Goal: Information Seeking & Learning: Learn about a topic

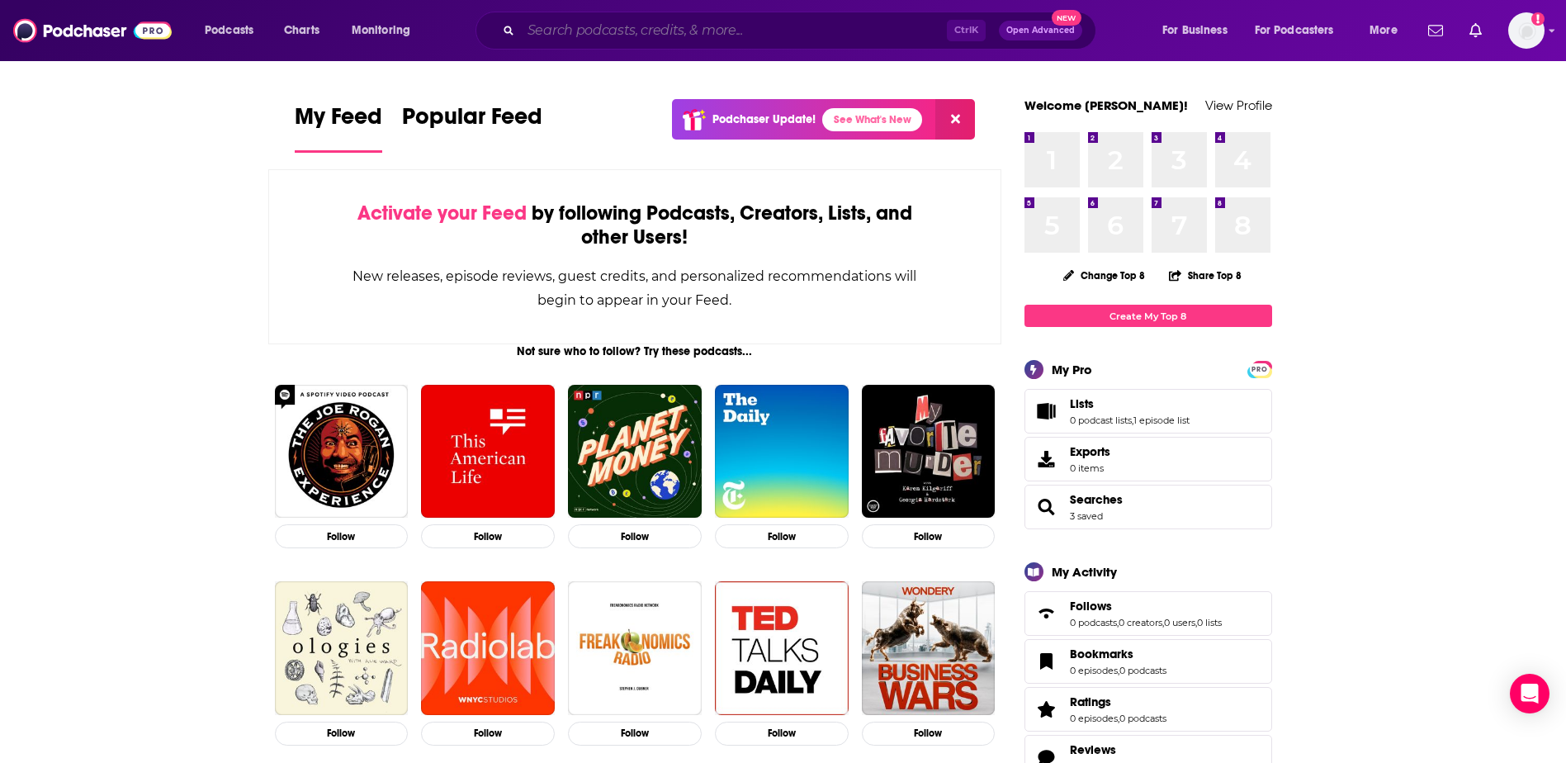
click at [655, 32] on input "Search podcasts, credits, & more..." at bounding box center [734, 30] width 426 height 26
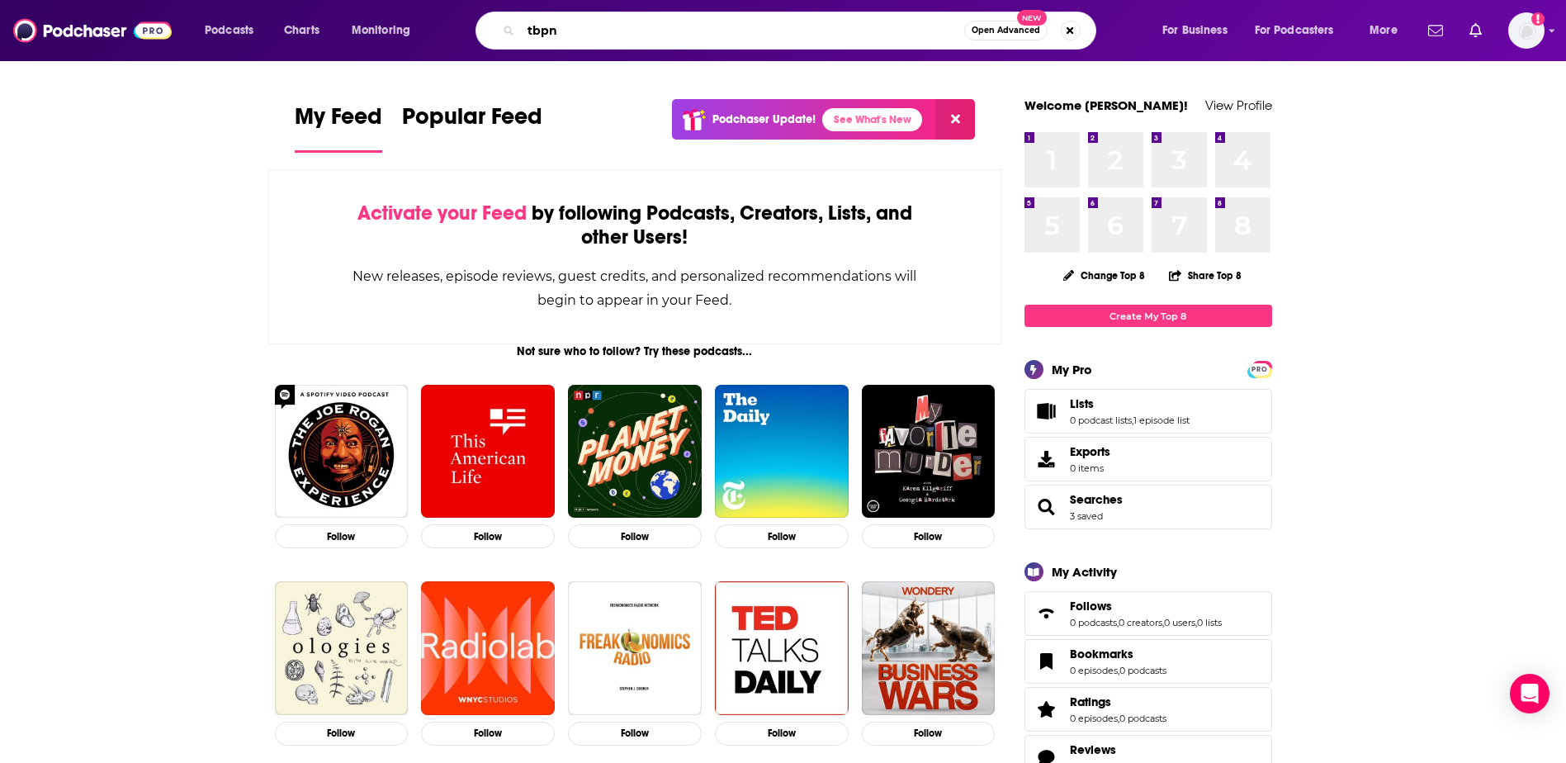
type input "tbpn"
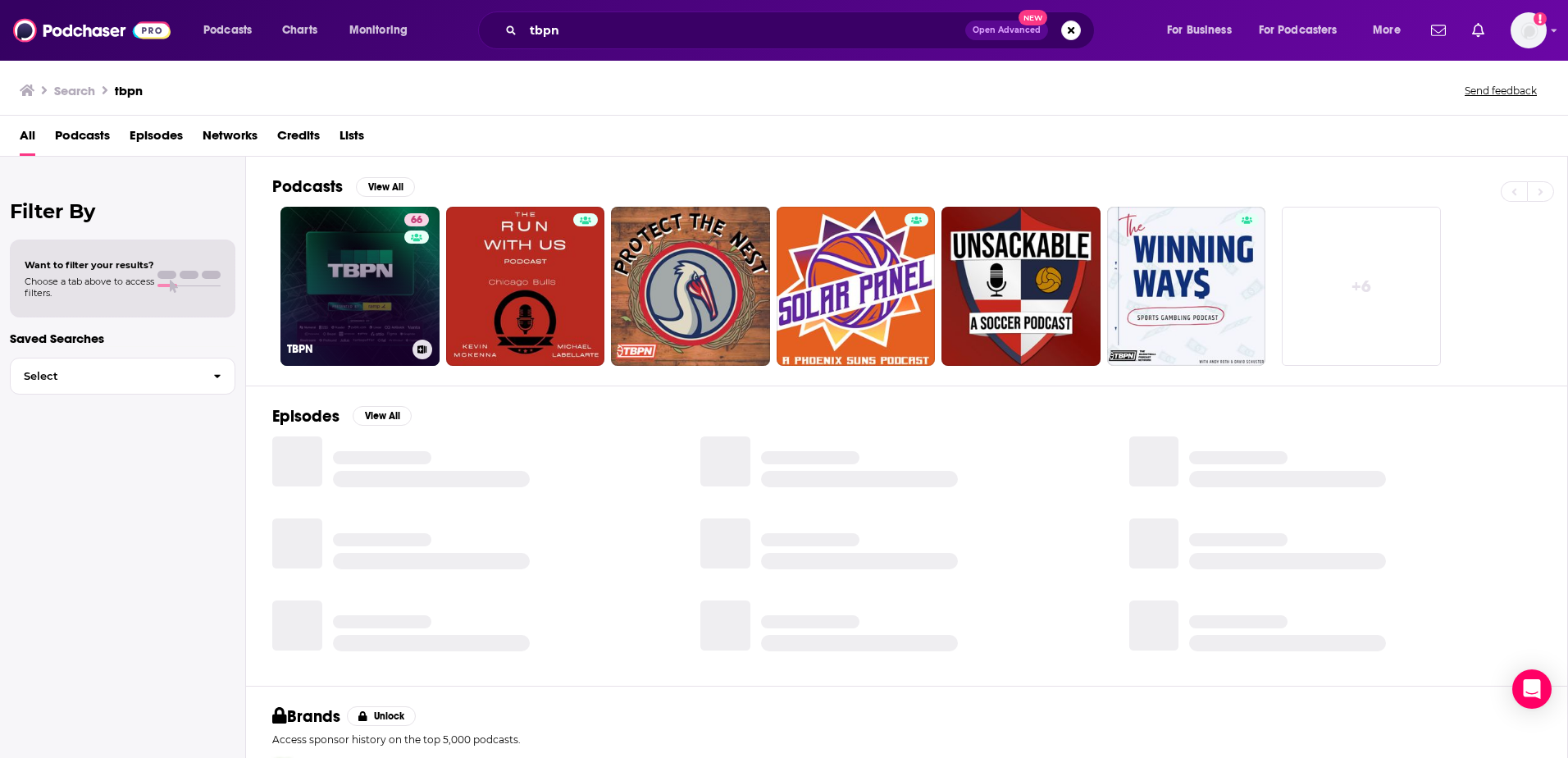
click at [381, 302] on link "66 TBPN" at bounding box center [360, 286] width 159 height 159
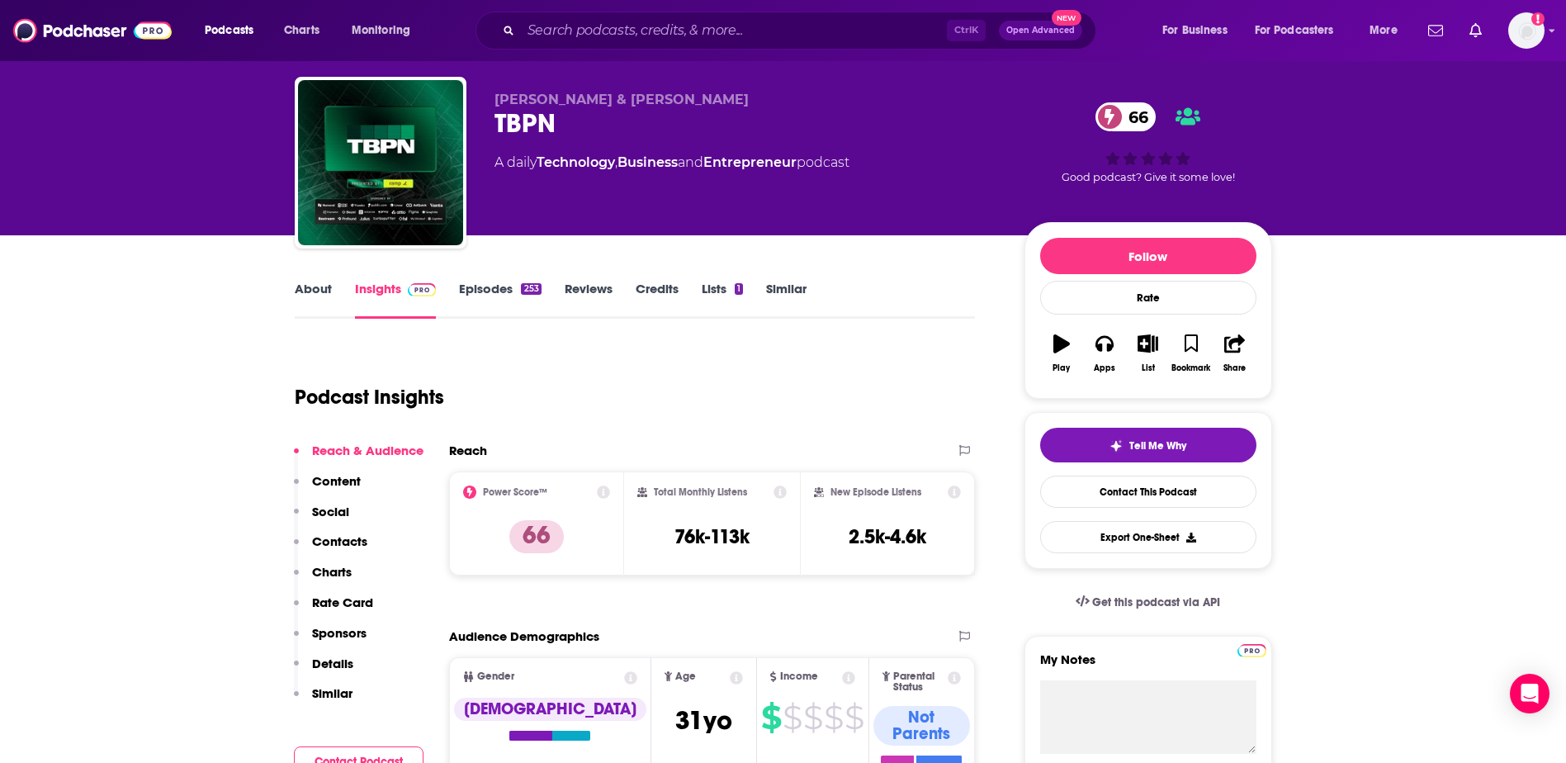
scroll to position [40, 0]
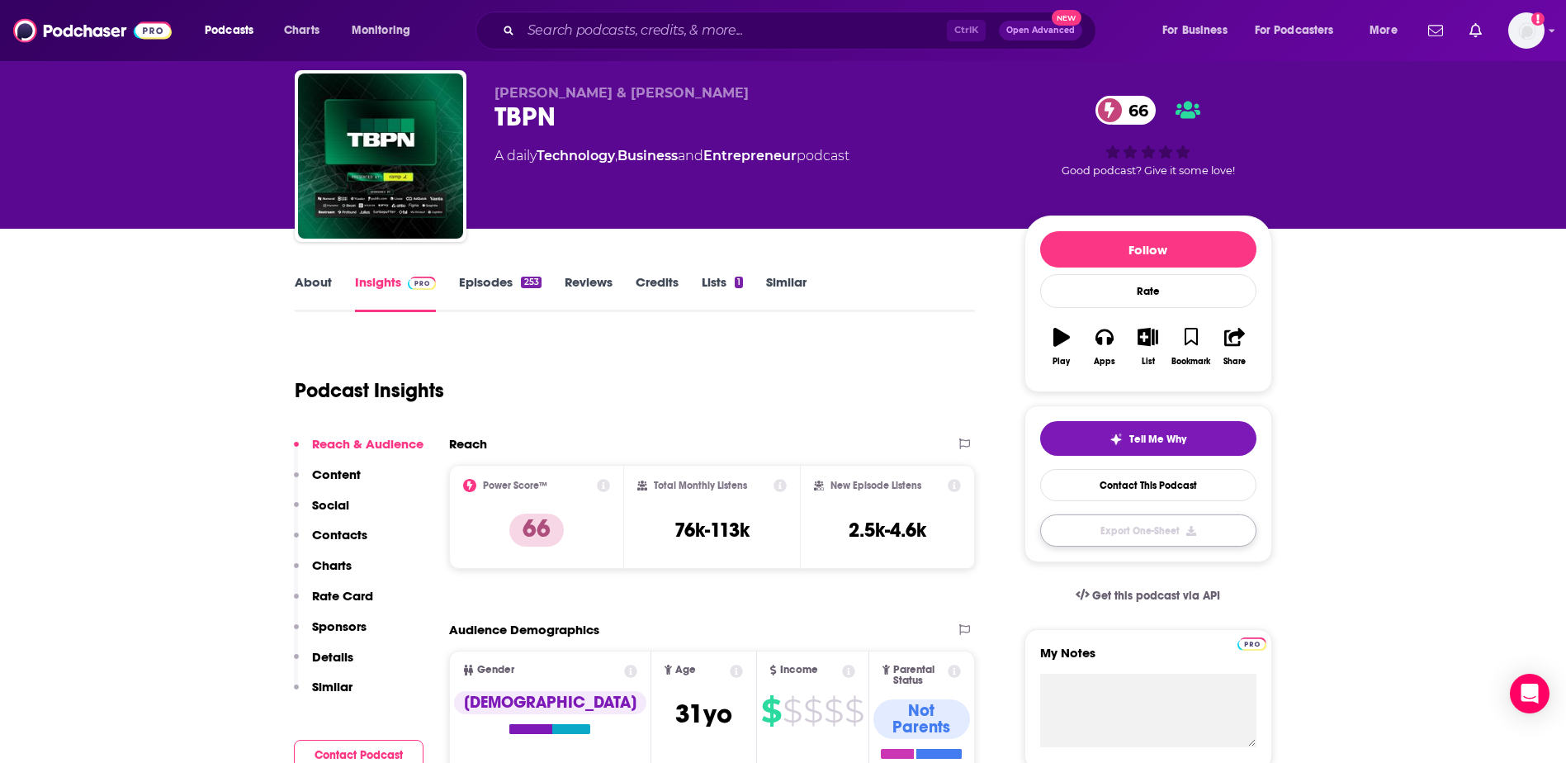
click at [1186, 528] on button "Export One-Sheet" at bounding box center [1148, 530] width 216 height 32
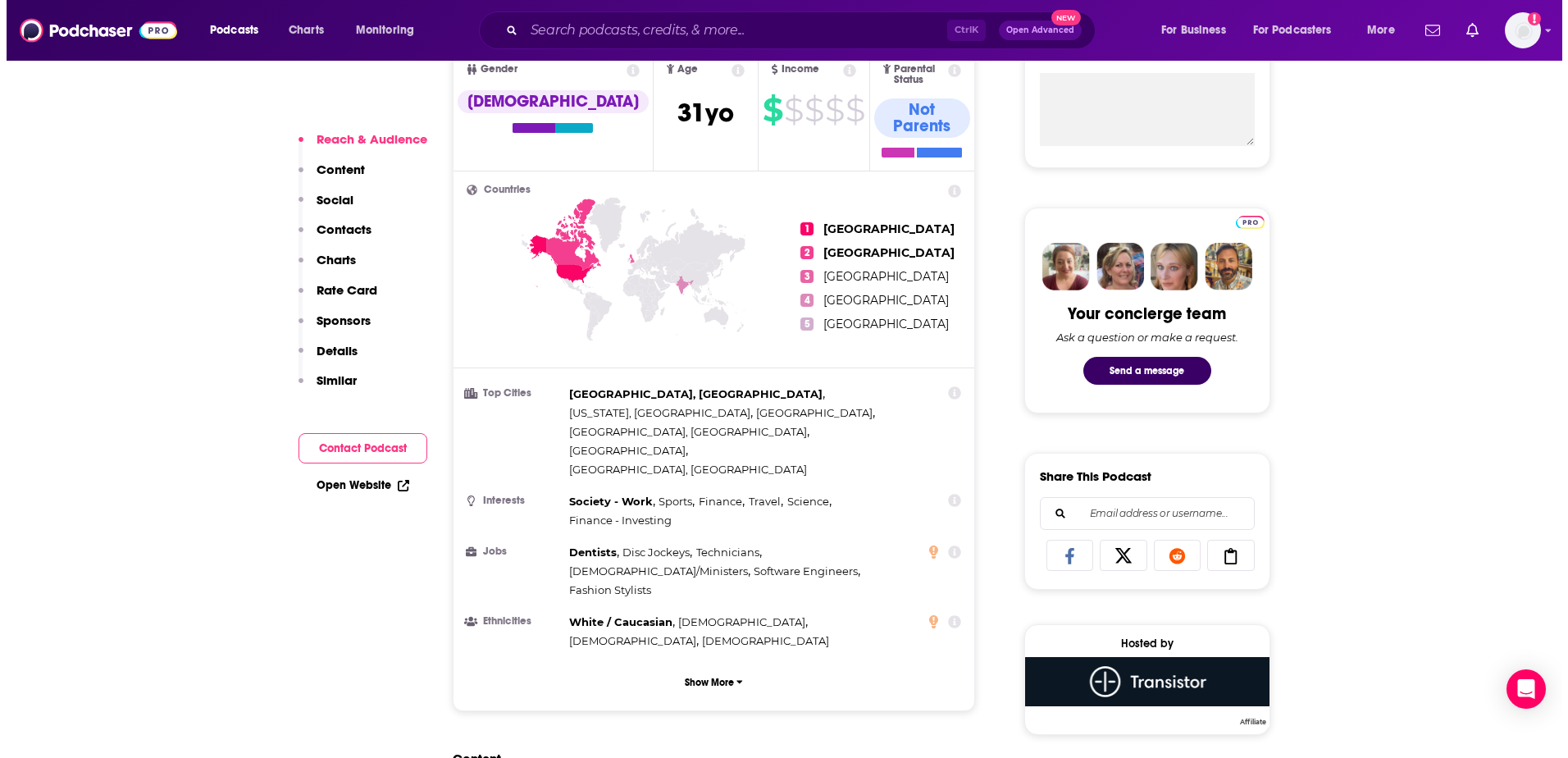
scroll to position [0, 0]
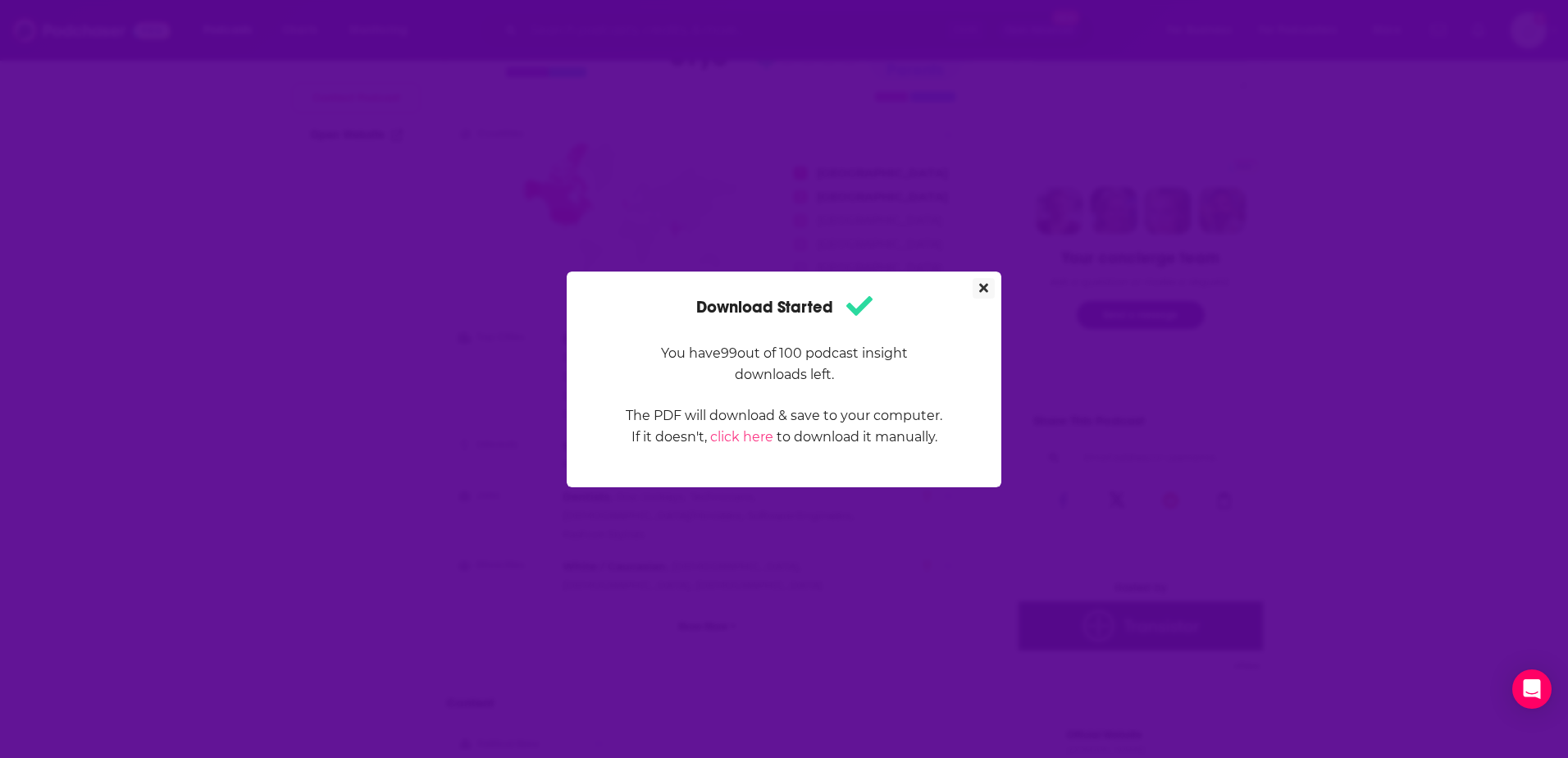
click at [981, 285] on icon "Close" at bounding box center [984, 287] width 9 height 9
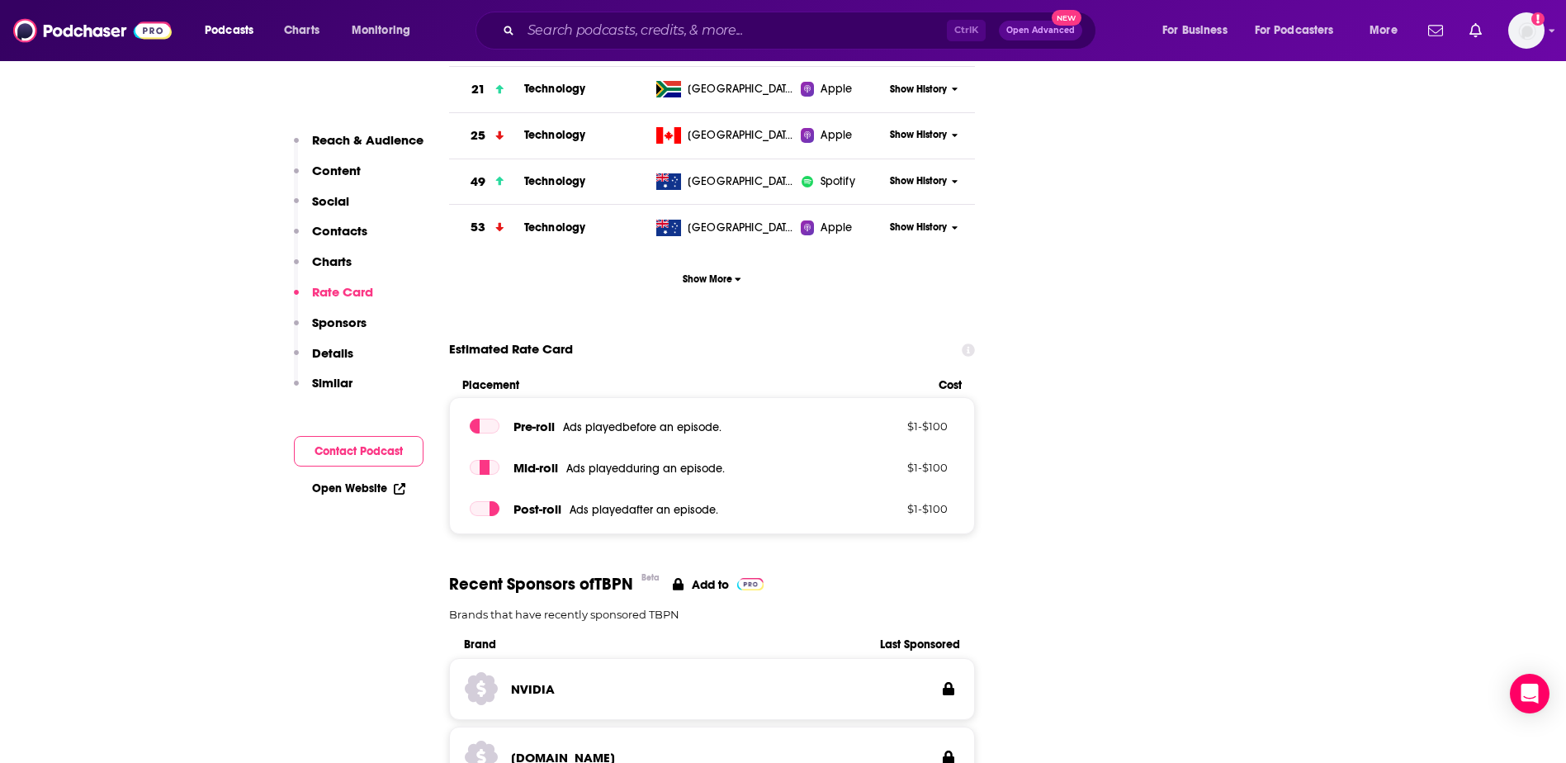
scroll to position [2112, 0]
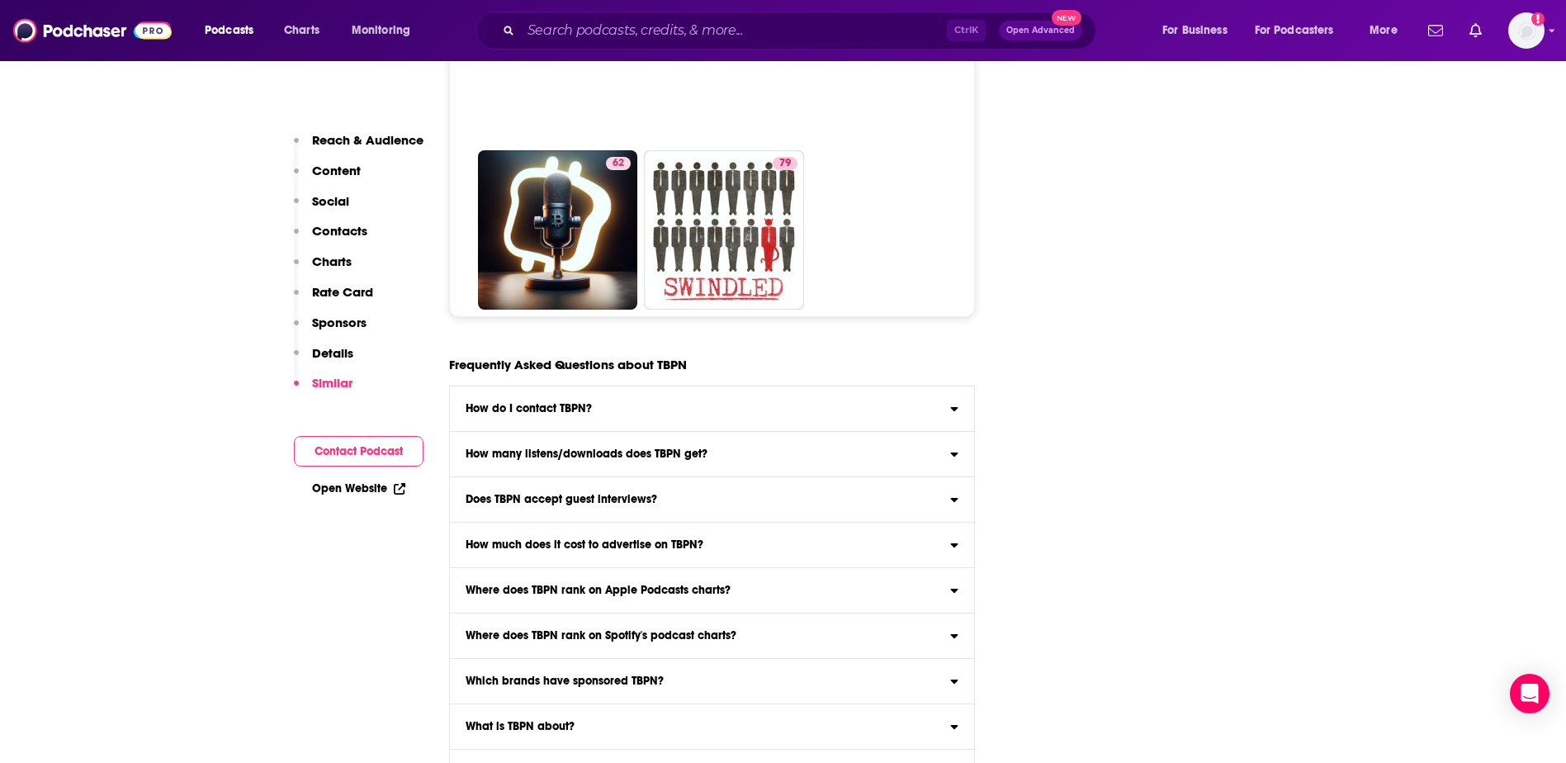
scroll to position [8661, 0]
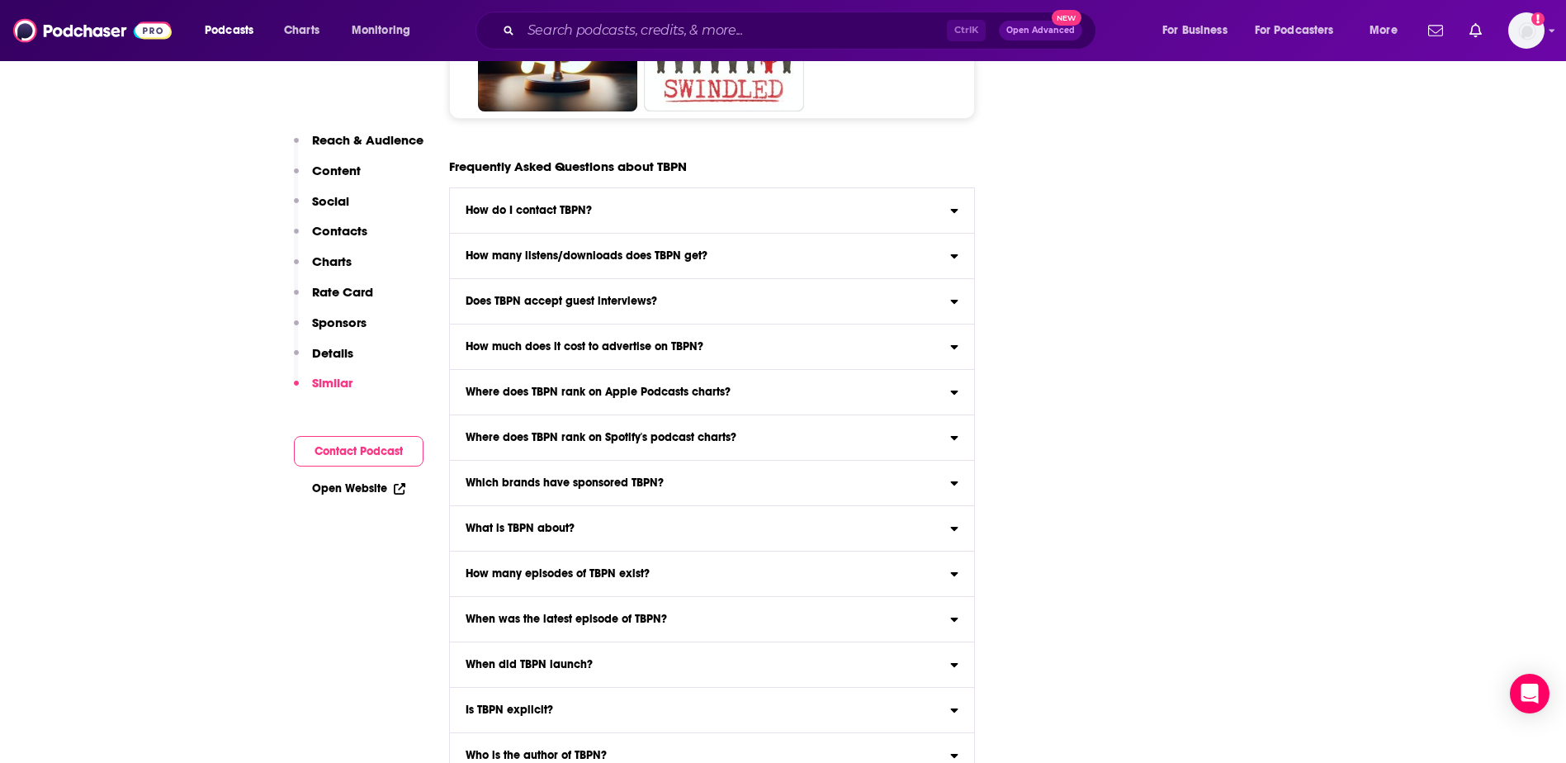
click at [941, 250] on div "How many listens/downloads does TBPN get?" at bounding box center [712, 256] width 525 height 12
click at [0, 0] on input "How many listens/downloads does TBPN get? Click here to view reach information …" at bounding box center [0, 0] width 0 height 0
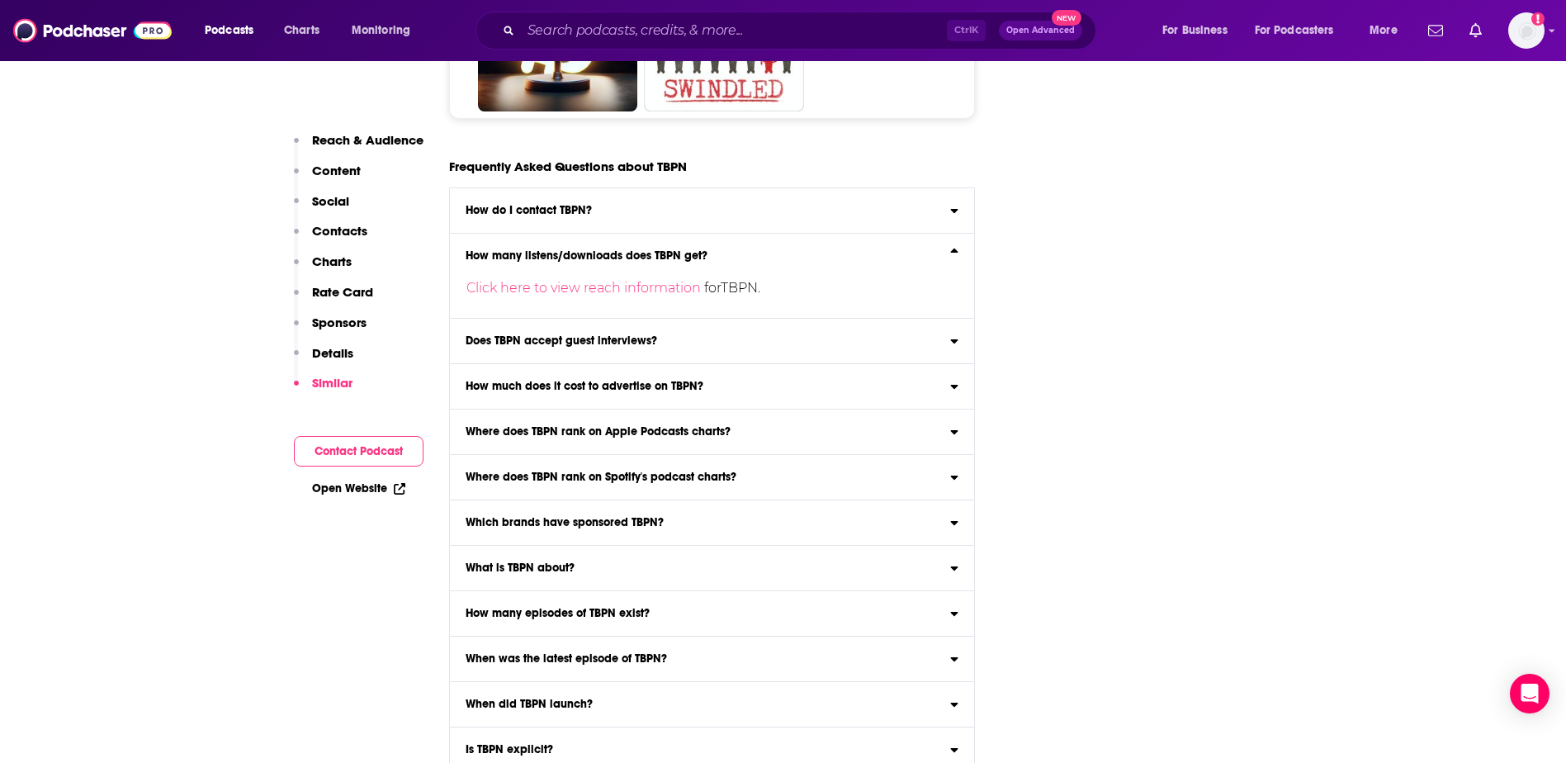
click at [949, 250] on div "How many listens/downloads does TBPN get?" at bounding box center [712, 256] width 525 height 12
click at [0, 0] on input "How many listens/downloads does TBPN get? Click here to view reach information …" at bounding box center [0, 0] width 0 height 0
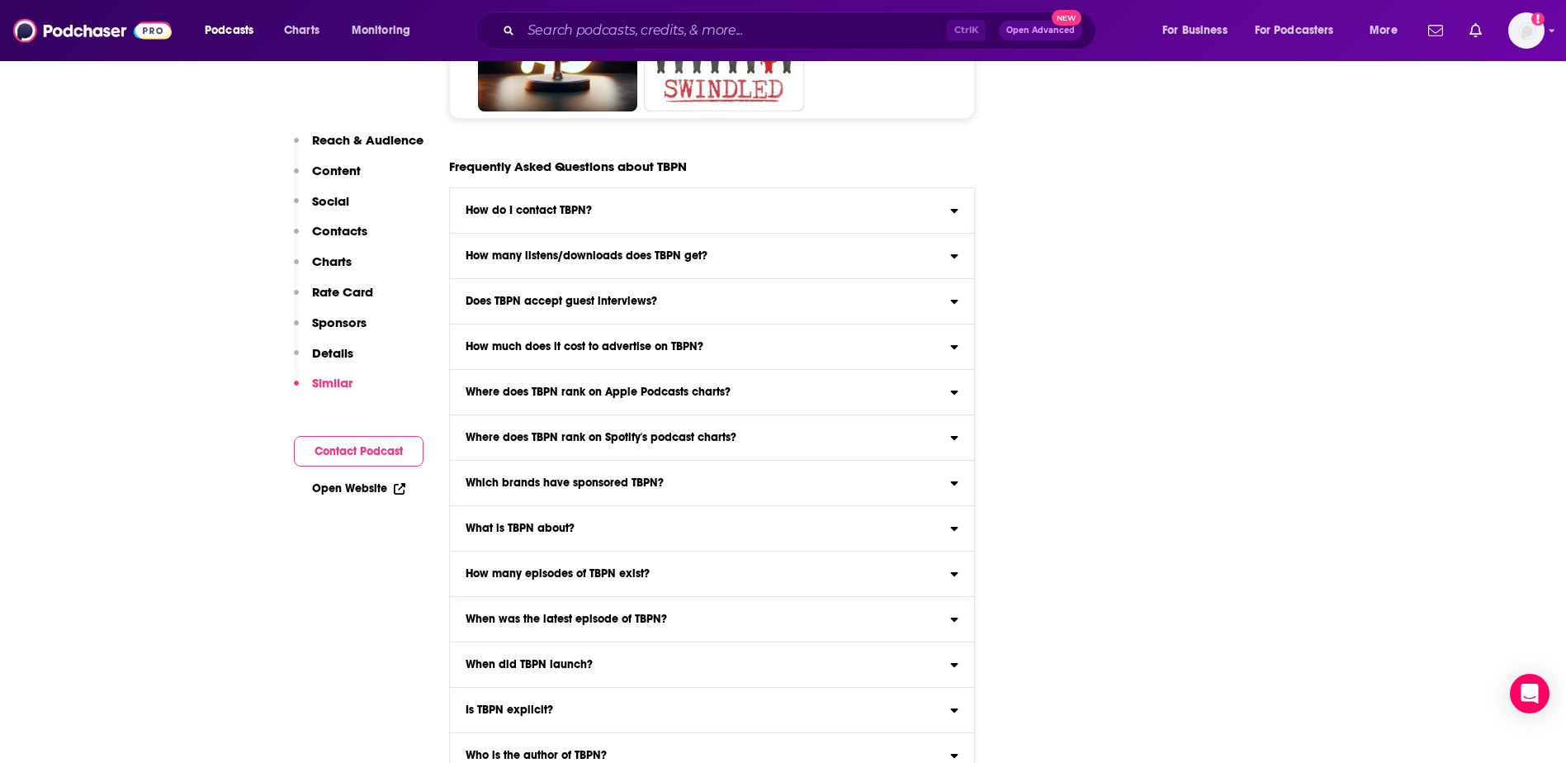
click at [929, 296] on div "Does TBPN accept guest interviews?" at bounding box center [712, 302] width 525 height 12
click at [0, 0] on input "Does TBPN accept guest interviews? Yes" at bounding box center [0, 0] width 0 height 0
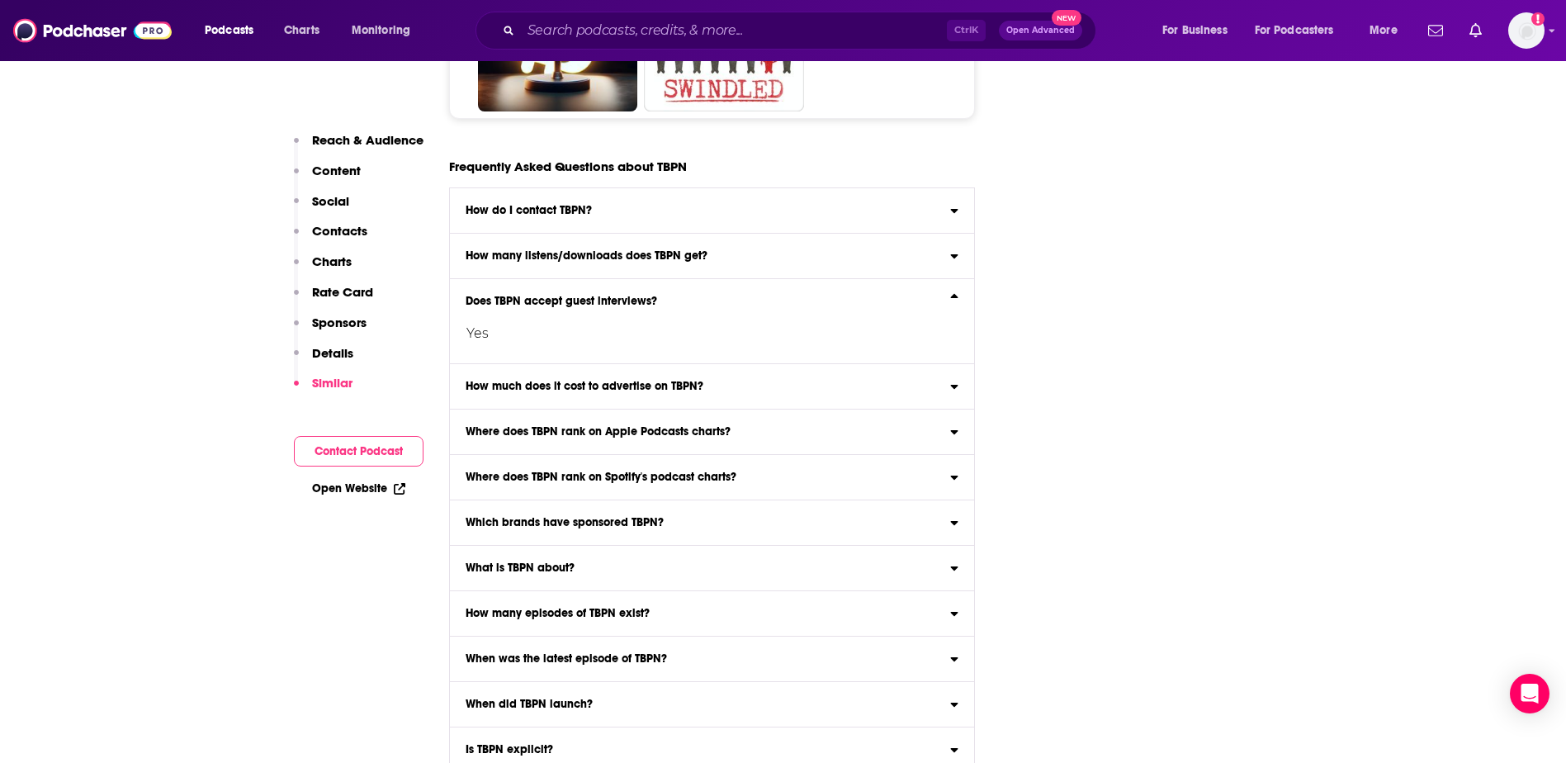
click at [929, 307] on div "Yes" at bounding box center [699, 327] width 499 height 40
click at [0, 0] on input "Does TBPN accept guest interviews? Yes" at bounding box center [0, 0] width 0 height 0
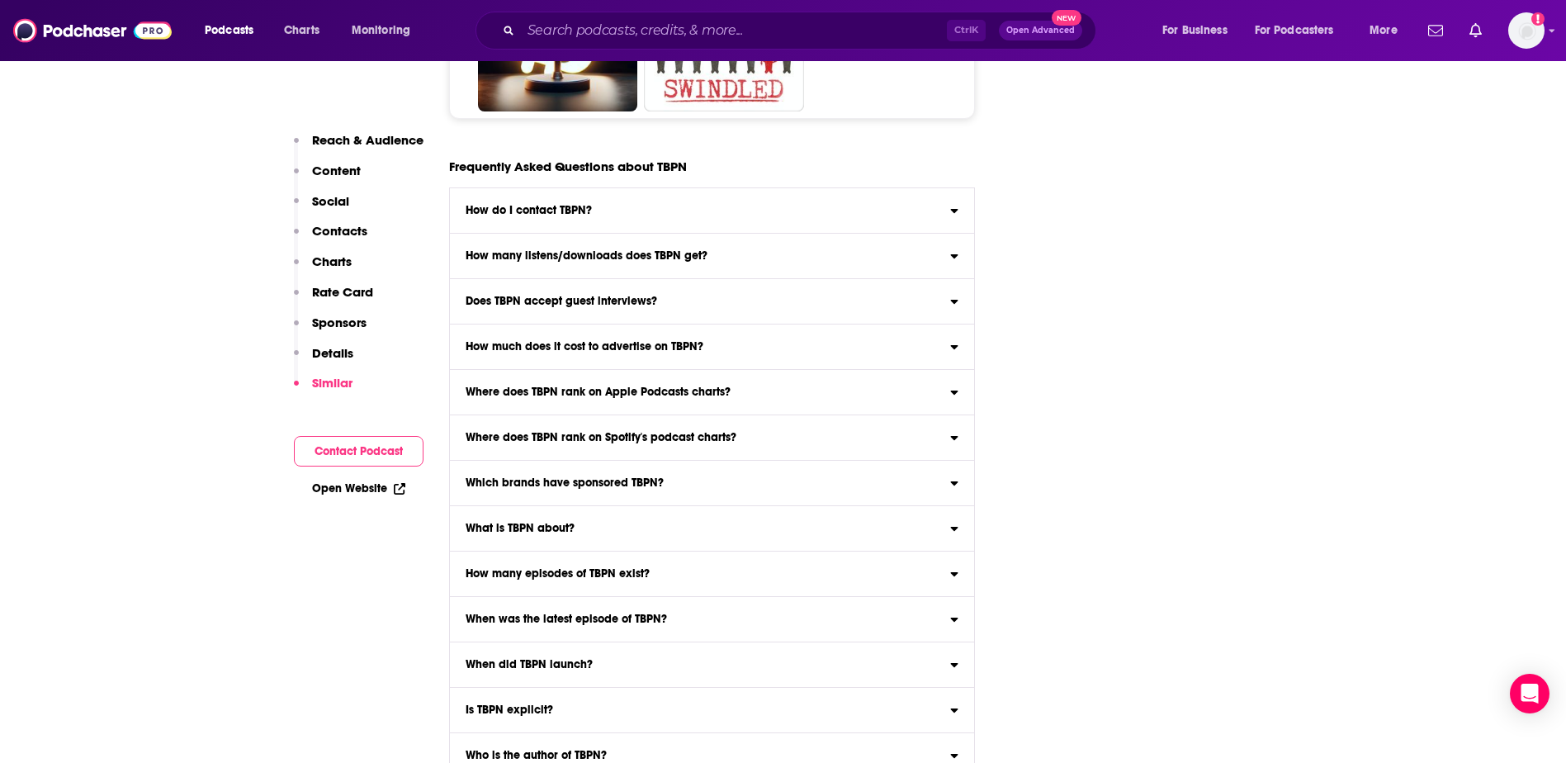
click at [913, 324] on label "How much does it cost to advertise on TBPN? Click here to view our estimated ra…" at bounding box center [712, 346] width 525 height 45
click at [0, 0] on input "How much does it cost to advertise on TBPN? Click here to view our estimated ra…" at bounding box center [0, 0] width 0 height 0
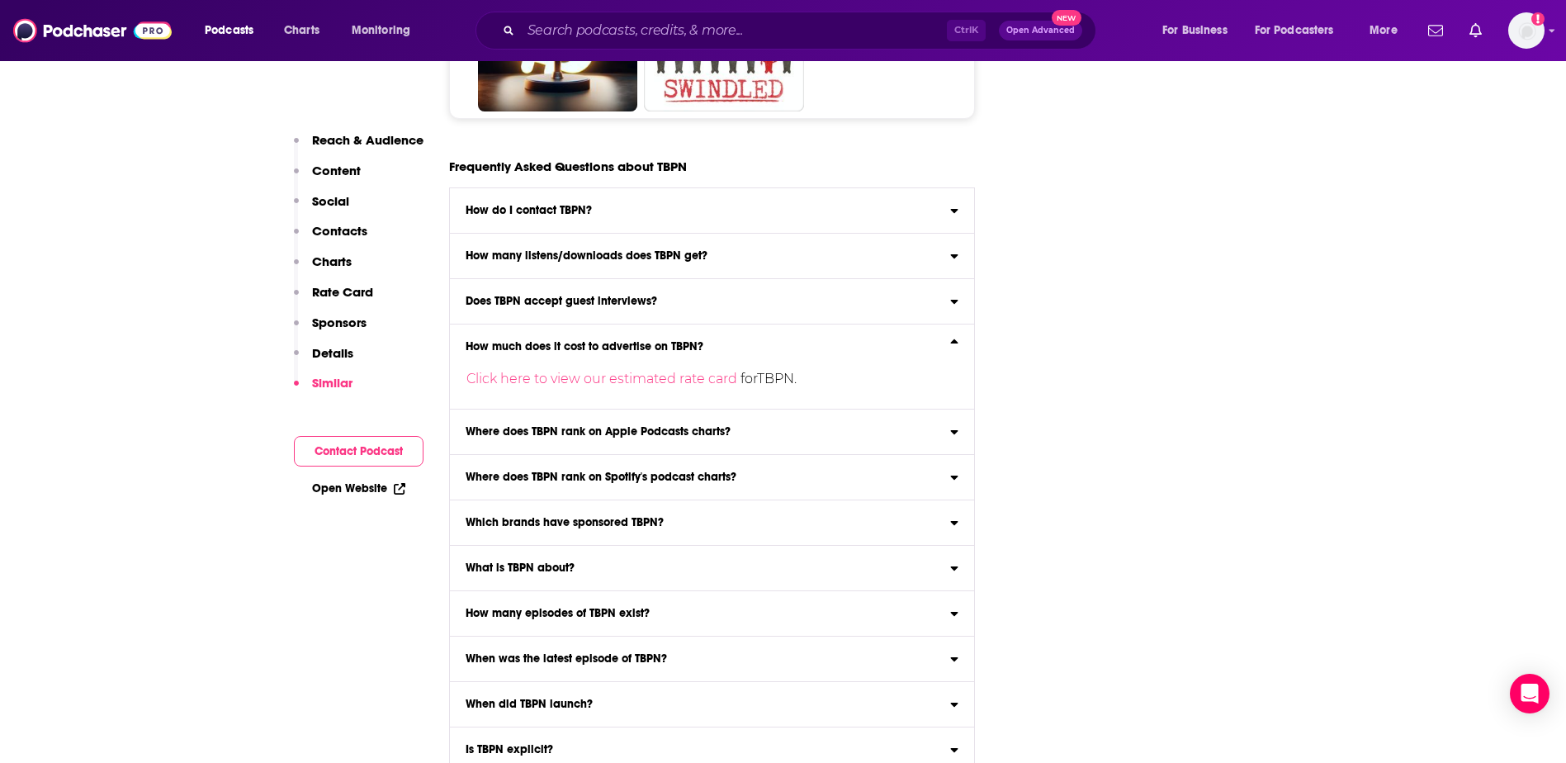
click at [924, 352] on div "Click here to view our estimated rate card for TBPN ." at bounding box center [699, 372] width 499 height 40
click at [0, 0] on input "How much does it cost to advertise on TBPN? Click here to view our estimated ra…" at bounding box center [0, 0] width 0 height 0
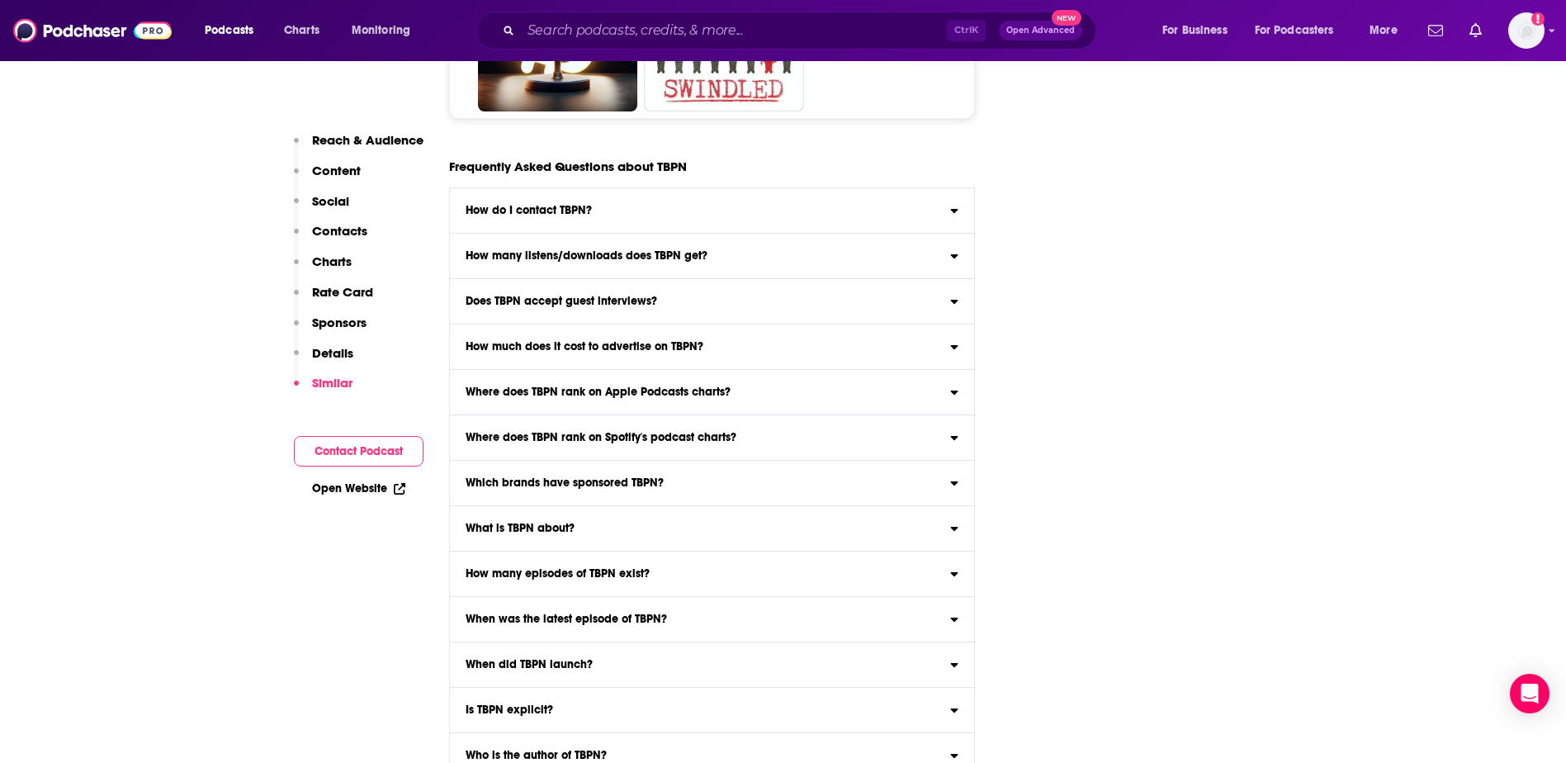
click at [909, 279] on label "Does TBPN accept guest interviews? Yes" at bounding box center [712, 301] width 525 height 45
click at [0, 0] on input "Does TBPN accept guest interviews? Yes" at bounding box center [0, 0] width 0 height 0
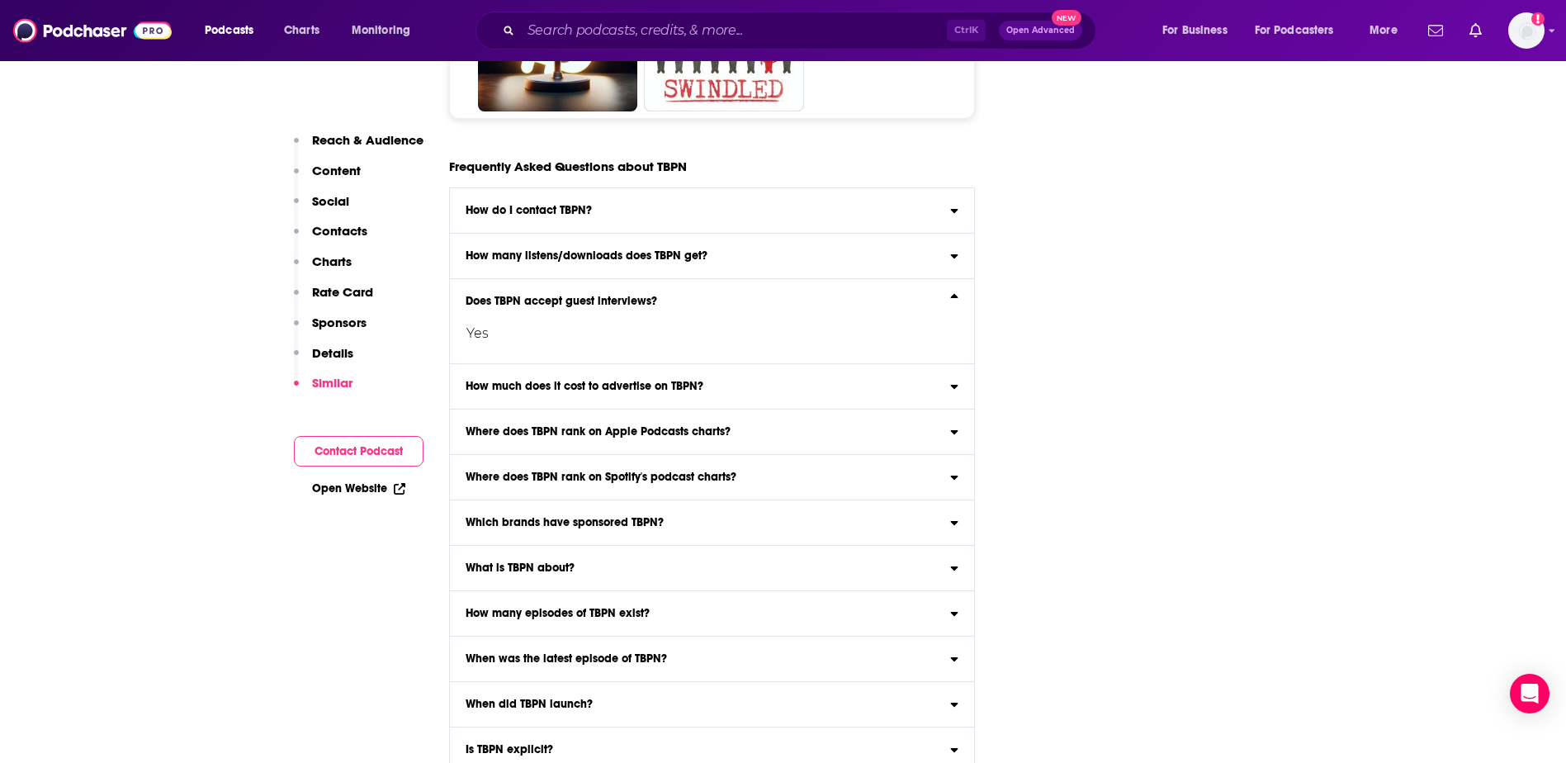
click at [912, 307] on div "Yes" at bounding box center [699, 327] width 499 height 40
click at [0, 0] on input "Does TBPN accept guest interviews? Yes" at bounding box center [0, 0] width 0 height 0
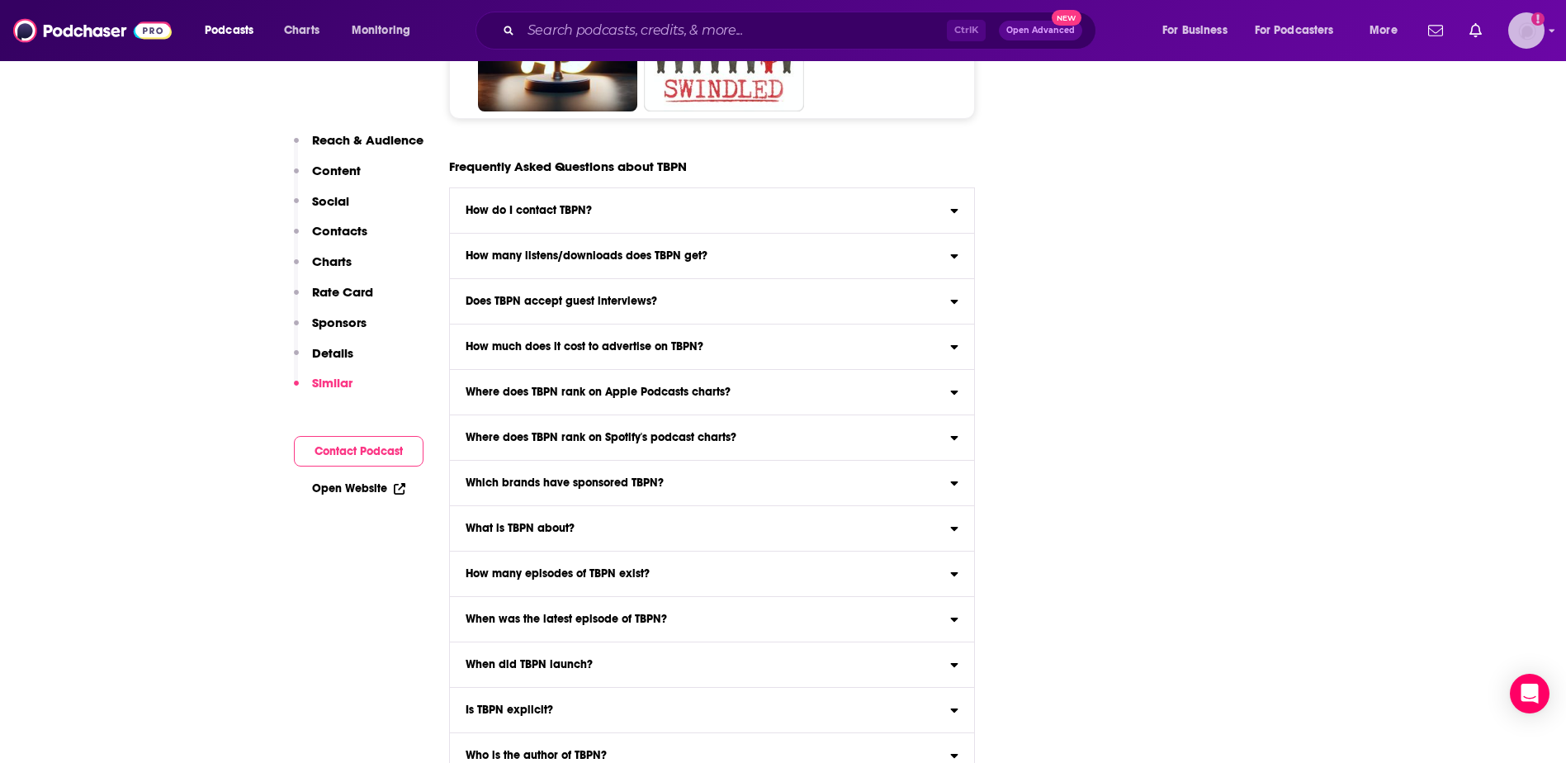
click at [1535, 40] on img "Logged in as WE_Broadcast" at bounding box center [1526, 30] width 36 height 36
